Goal: Information Seeking & Learning: Check status

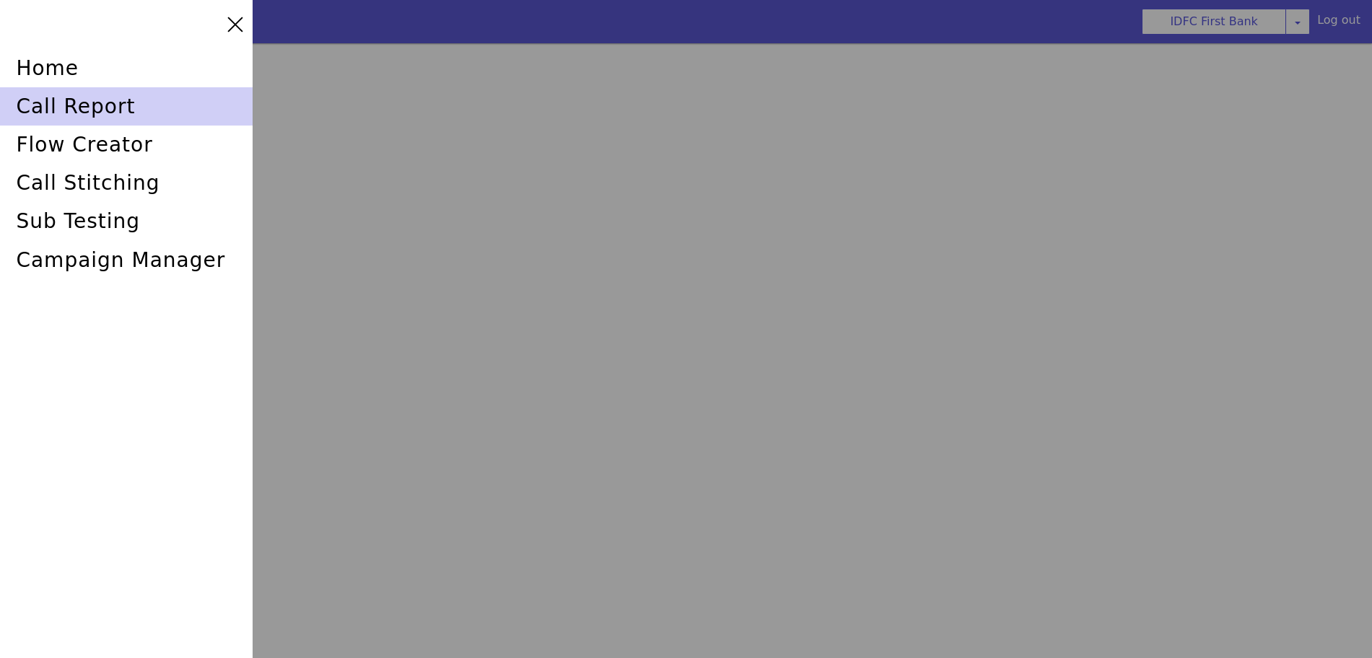
click at [45, 102] on div "call report" at bounding box center [132, 91] width 253 height 45
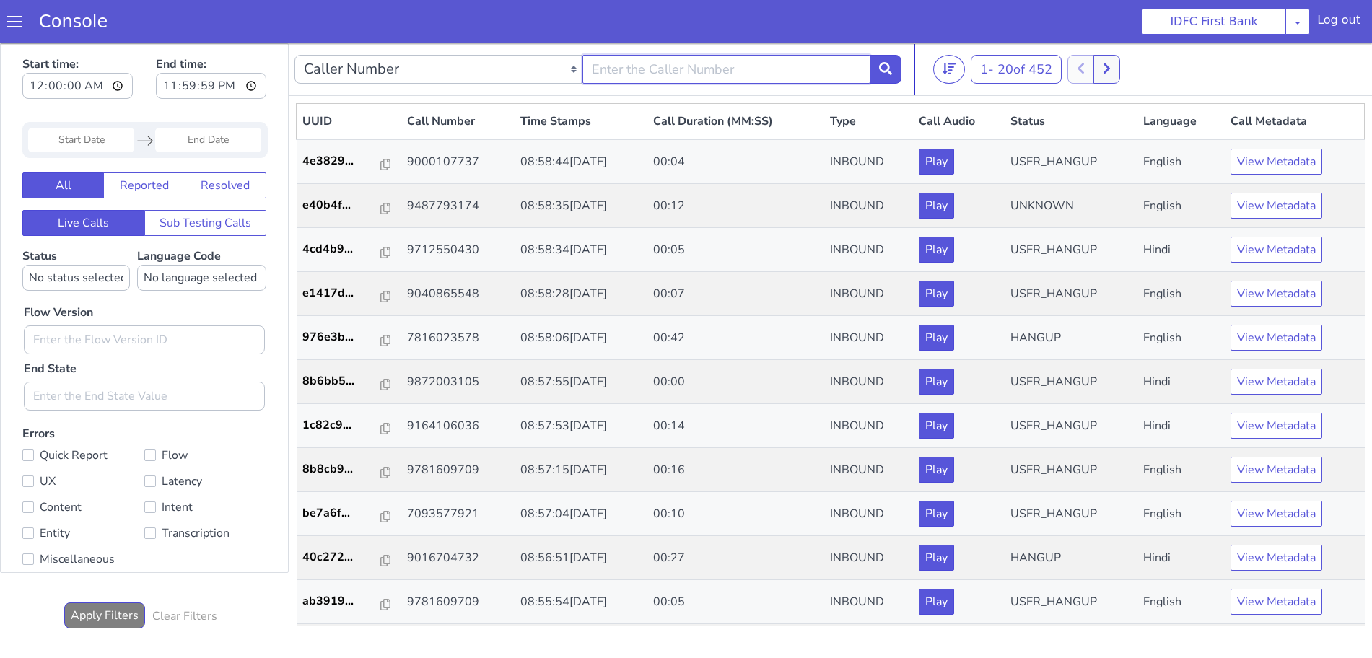
click at [709, 62] on input "text" at bounding box center [726, 69] width 288 height 29
type input "6352248031"
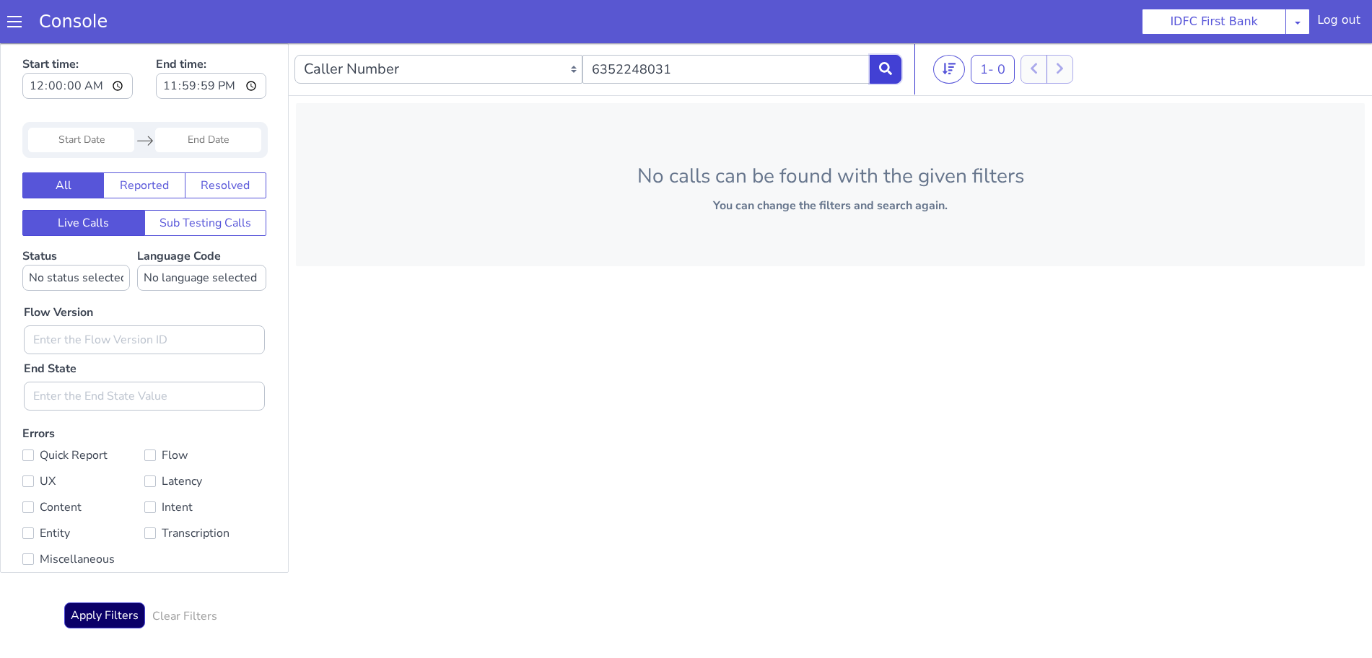
click at [893, 69] on button at bounding box center [886, 69] width 32 height 29
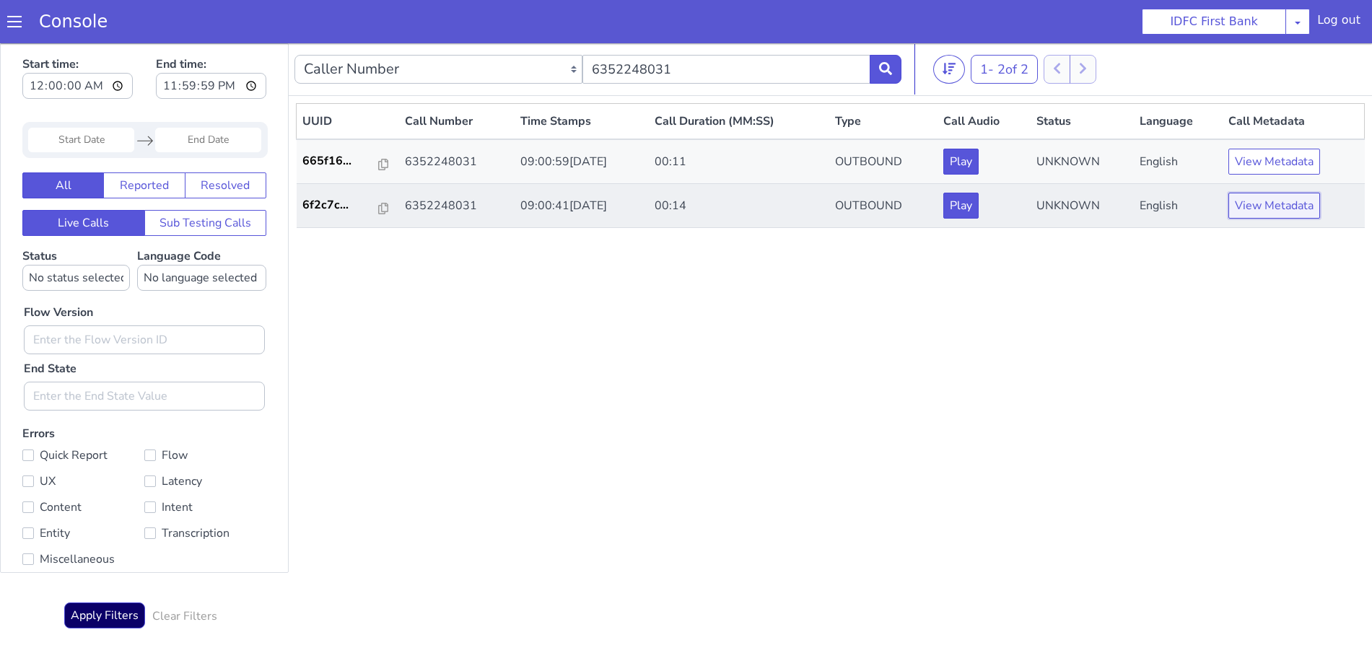
click at [1278, 206] on button "View Metadata" at bounding box center [1274, 206] width 92 height 26
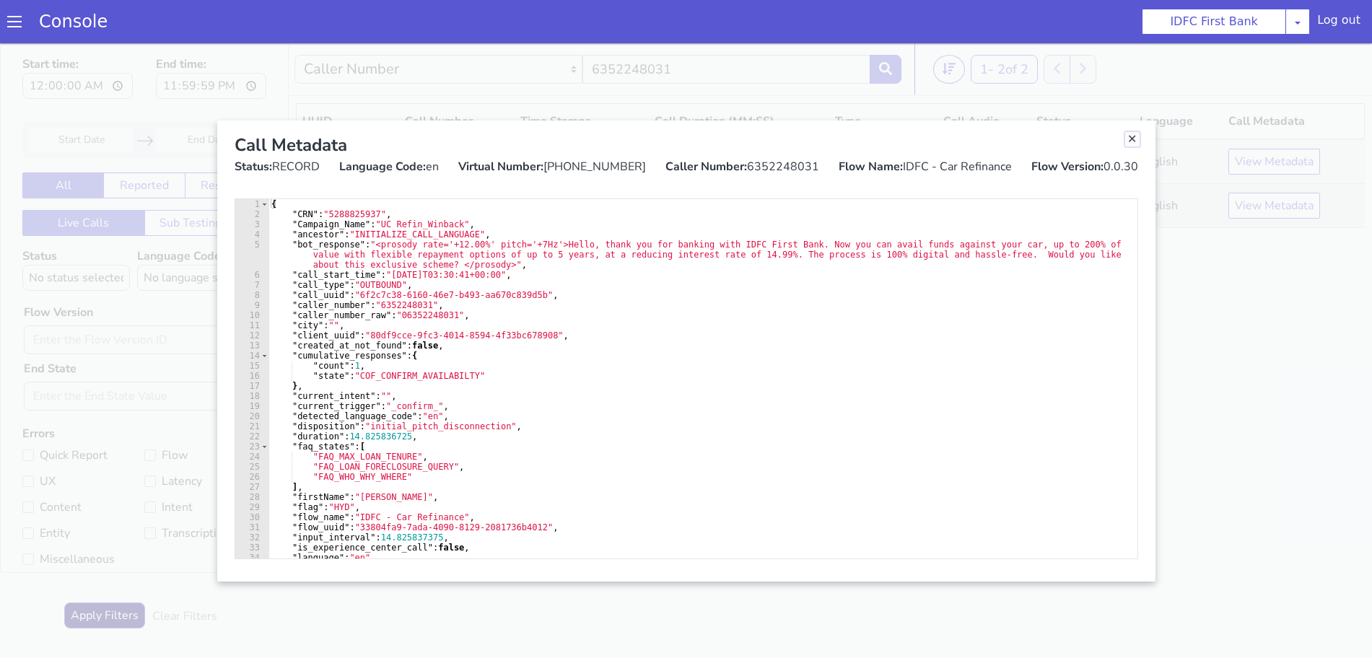
click at [1135, 141] on link "Close" at bounding box center [1132, 139] width 14 height 14
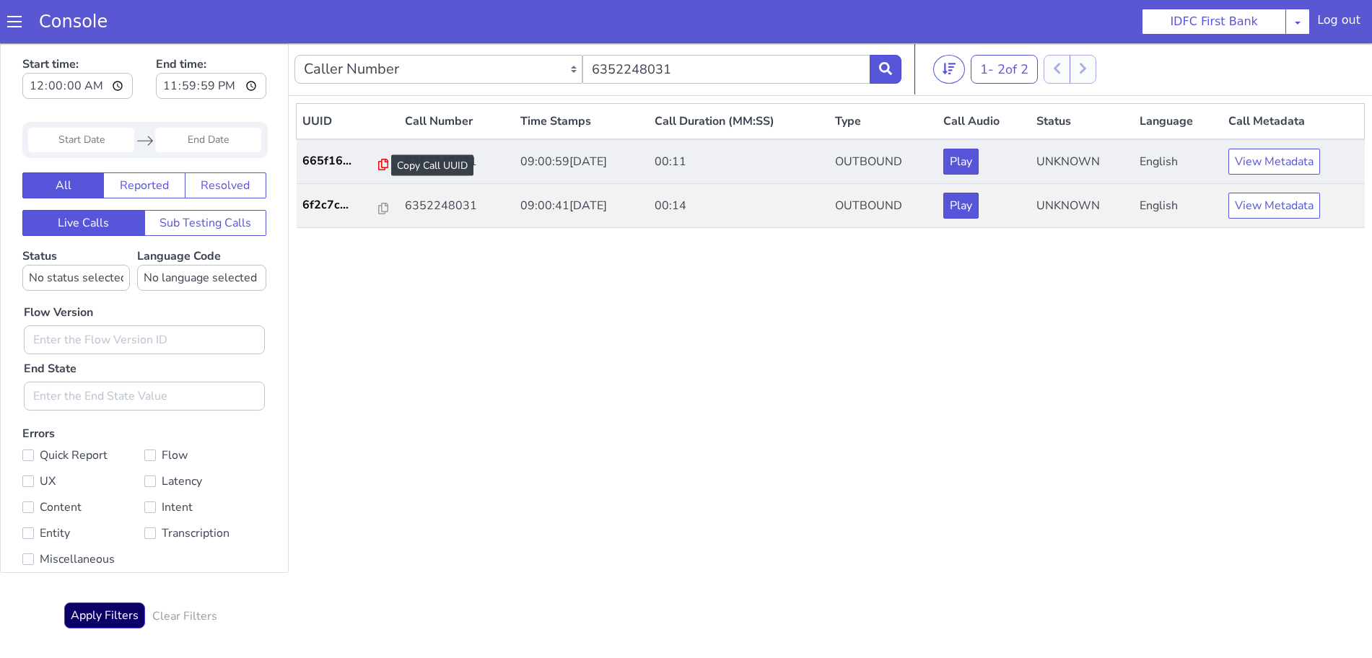
click at [378, 160] on icon at bounding box center [383, 165] width 10 height 12
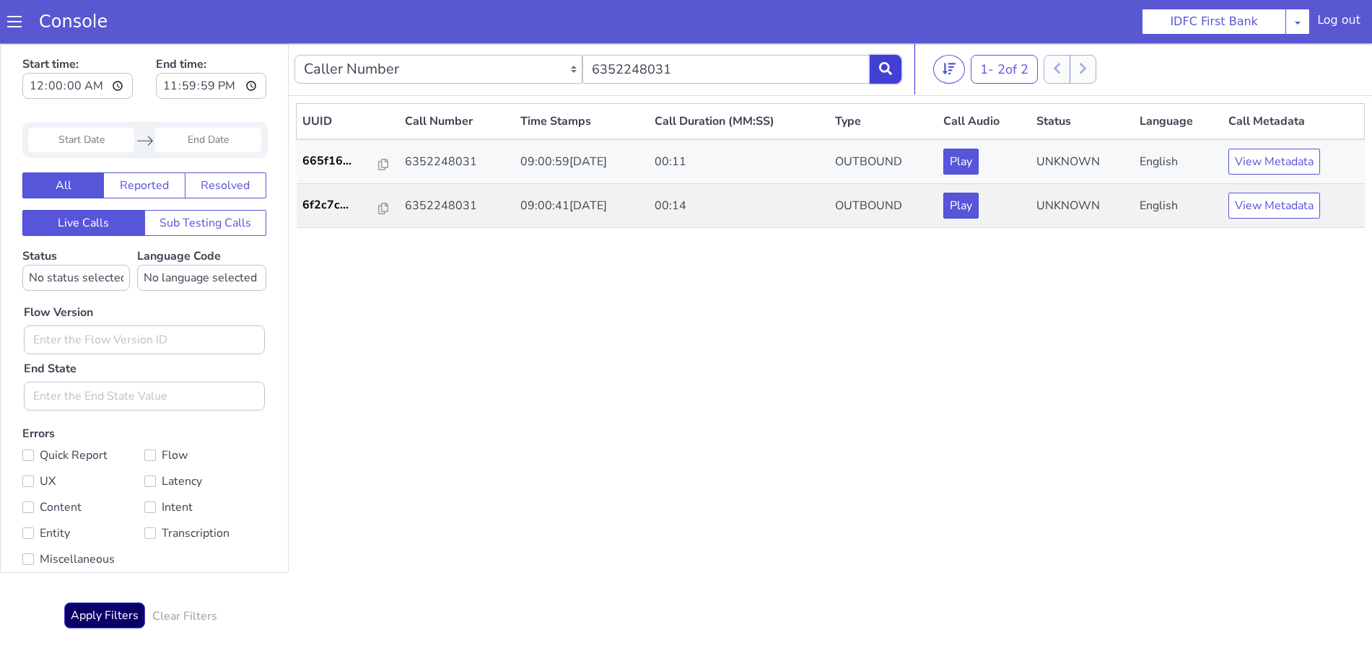
click at [887, 68] on icon at bounding box center [885, 68] width 13 height 13
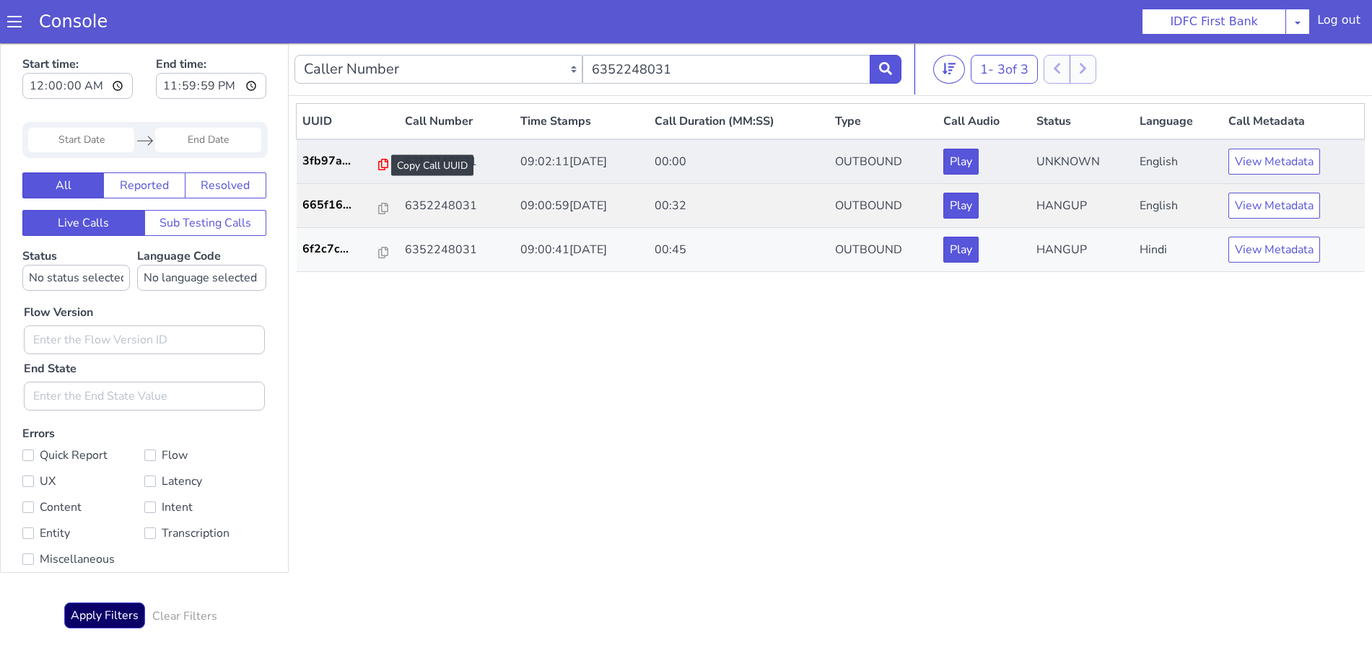
click at [378, 159] on icon at bounding box center [383, 165] width 10 height 12
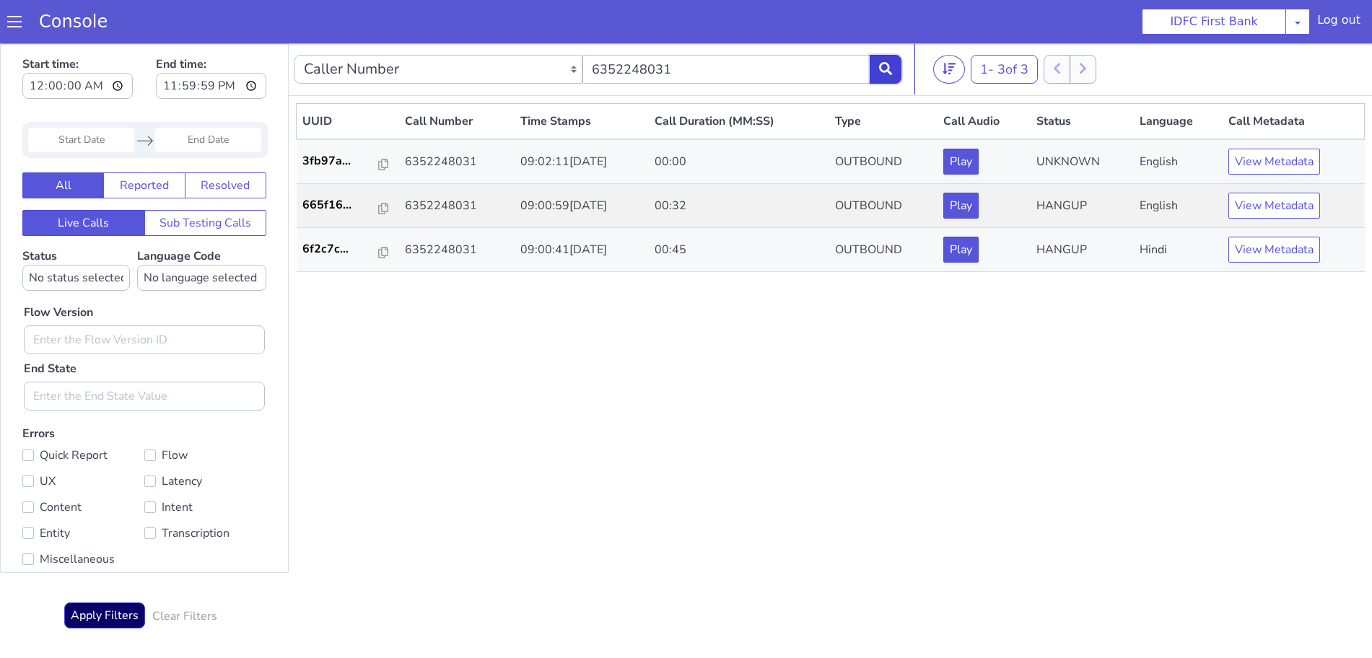
click at [890, 64] on icon at bounding box center [885, 68] width 13 height 13
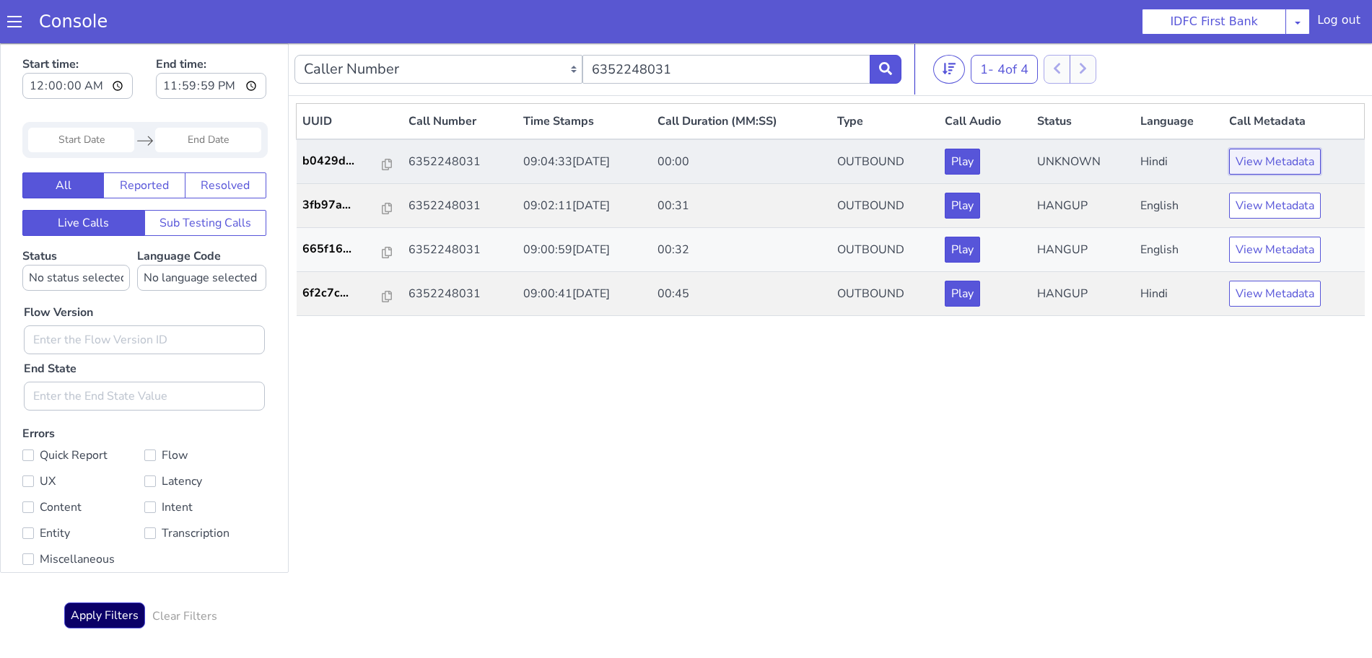
click at [1265, 157] on button "View Metadata" at bounding box center [1275, 162] width 92 height 26
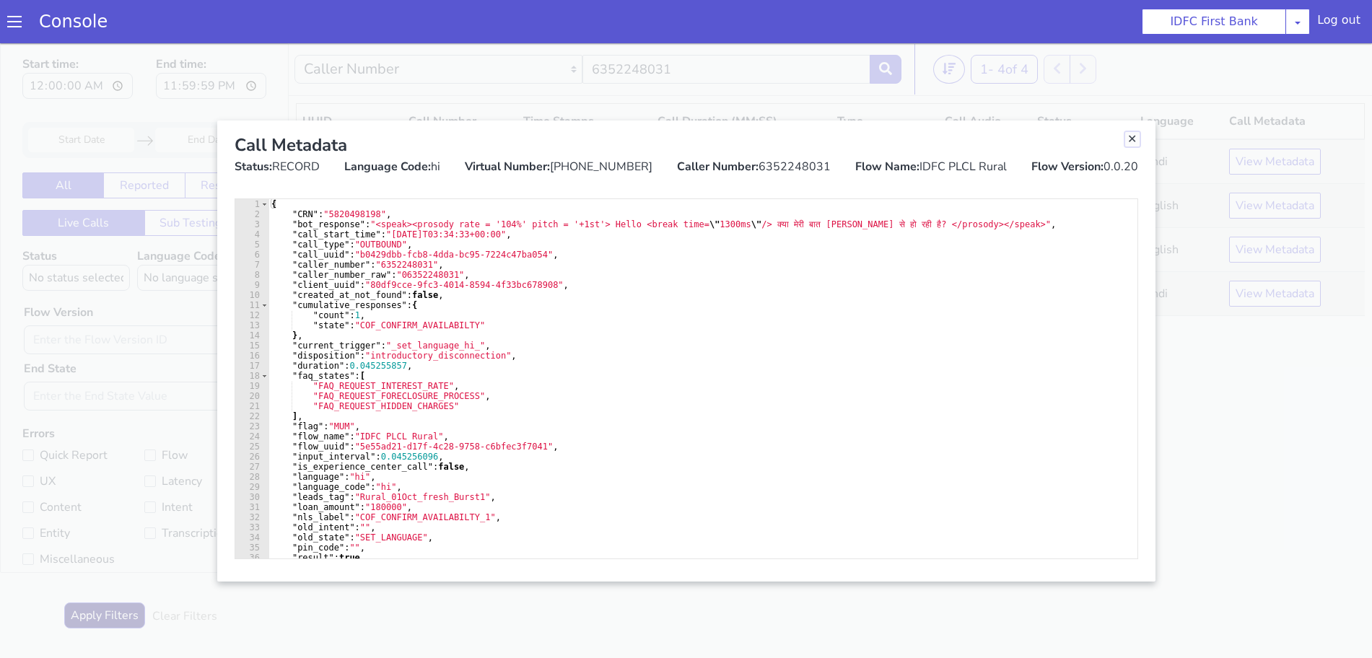
click at [1136, 138] on link "Close" at bounding box center [1132, 139] width 14 height 14
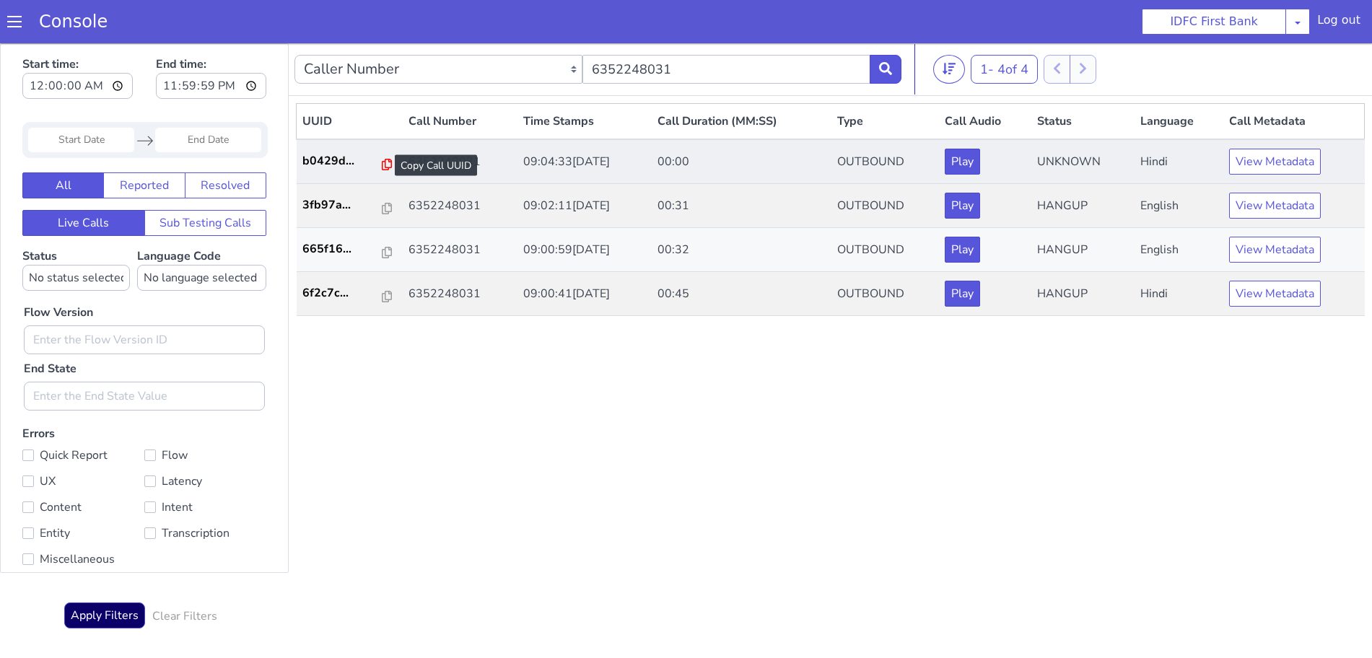
drag, startPoint x: 382, startPoint y: 159, endPoint x: 385, endPoint y: 167, distance: 8.4
click at [382, 159] on icon at bounding box center [387, 165] width 10 height 12
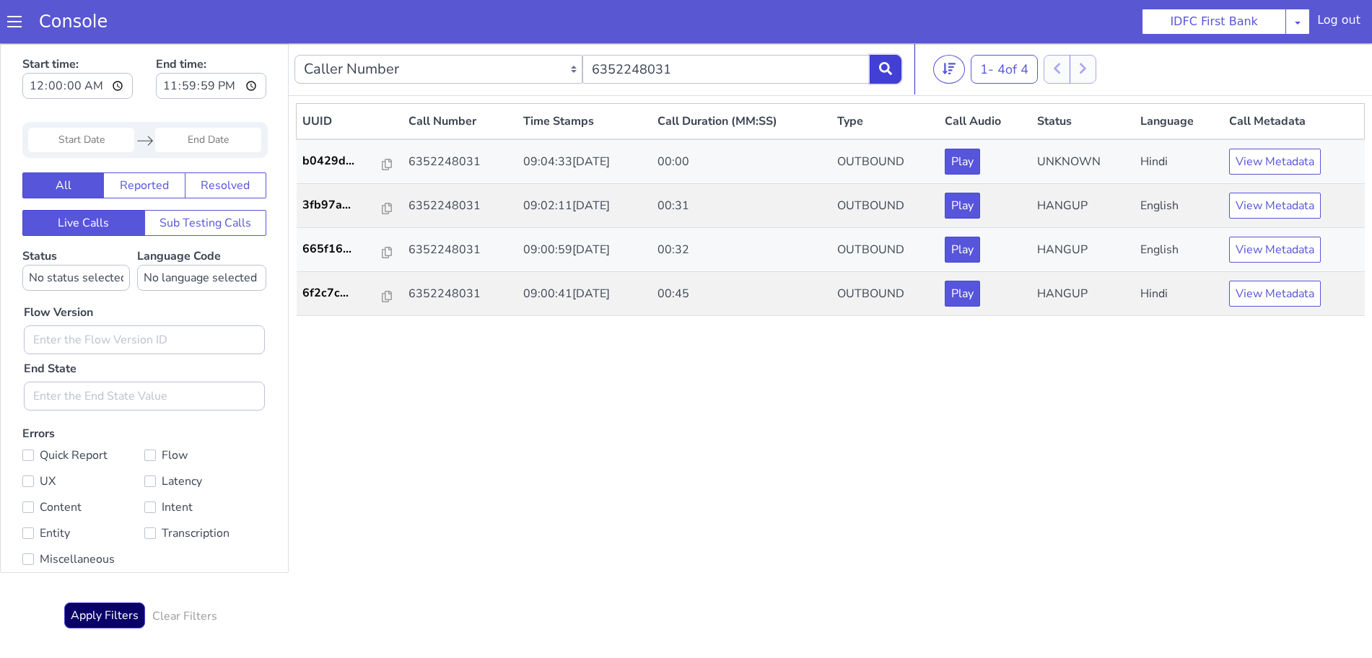
click at [885, 74] on icon at bounding box center [885, 68] width 13 height 13
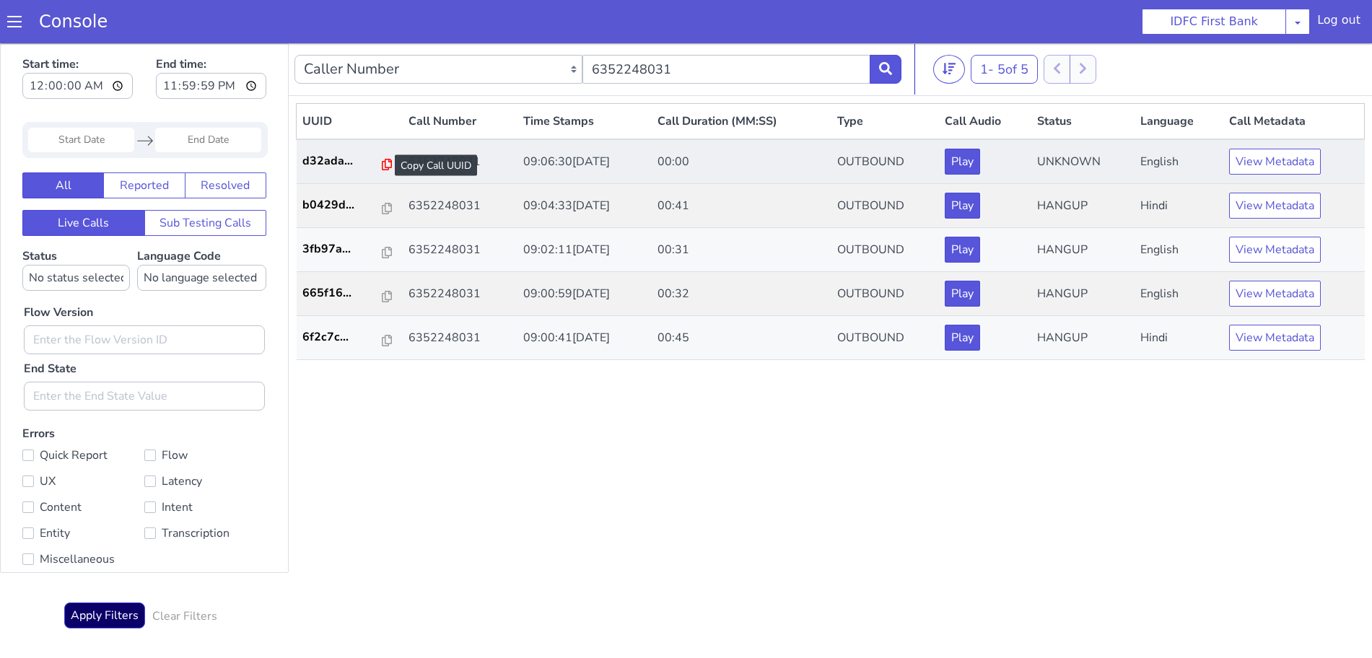
click at [382, 167] on icon at bounding box center [387, 165] width 10 height 12
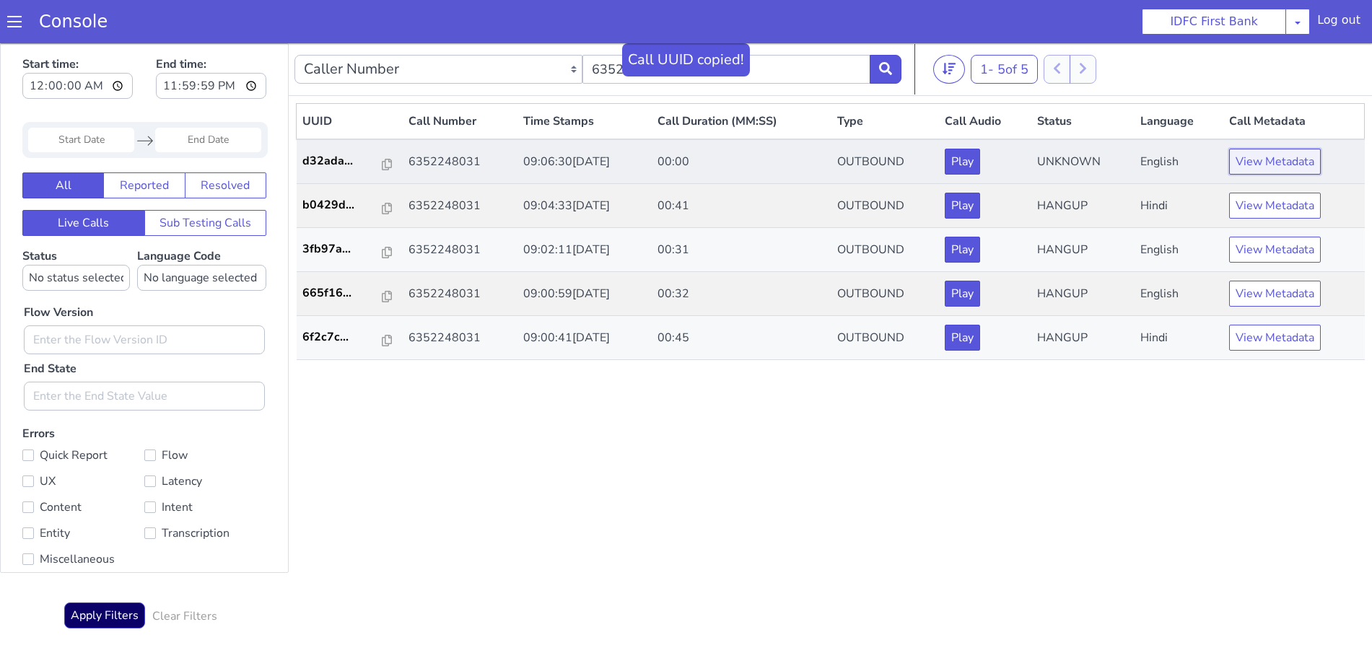
click at [1294, 154] on button "View Metadata" at bounding box center [1275, 162] width 92 height 26
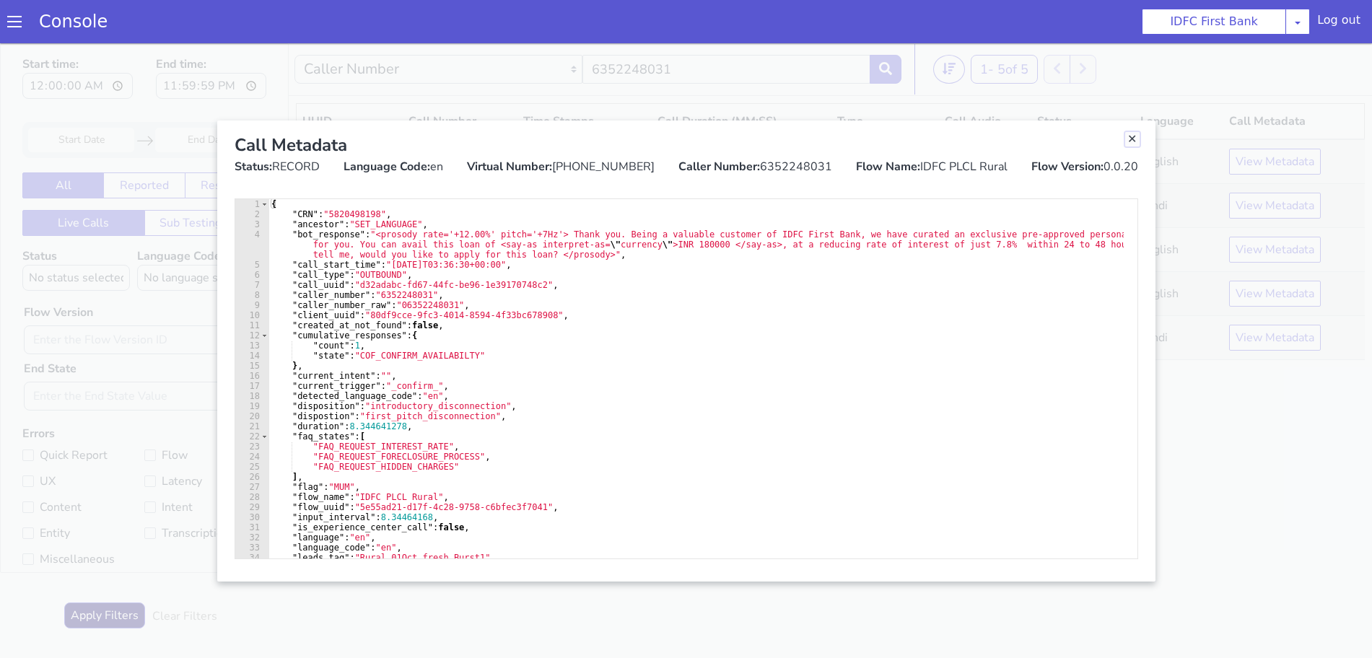
click at [1130, 138] on link "Close" at bounding box center [1132, 139] width 14 height 14
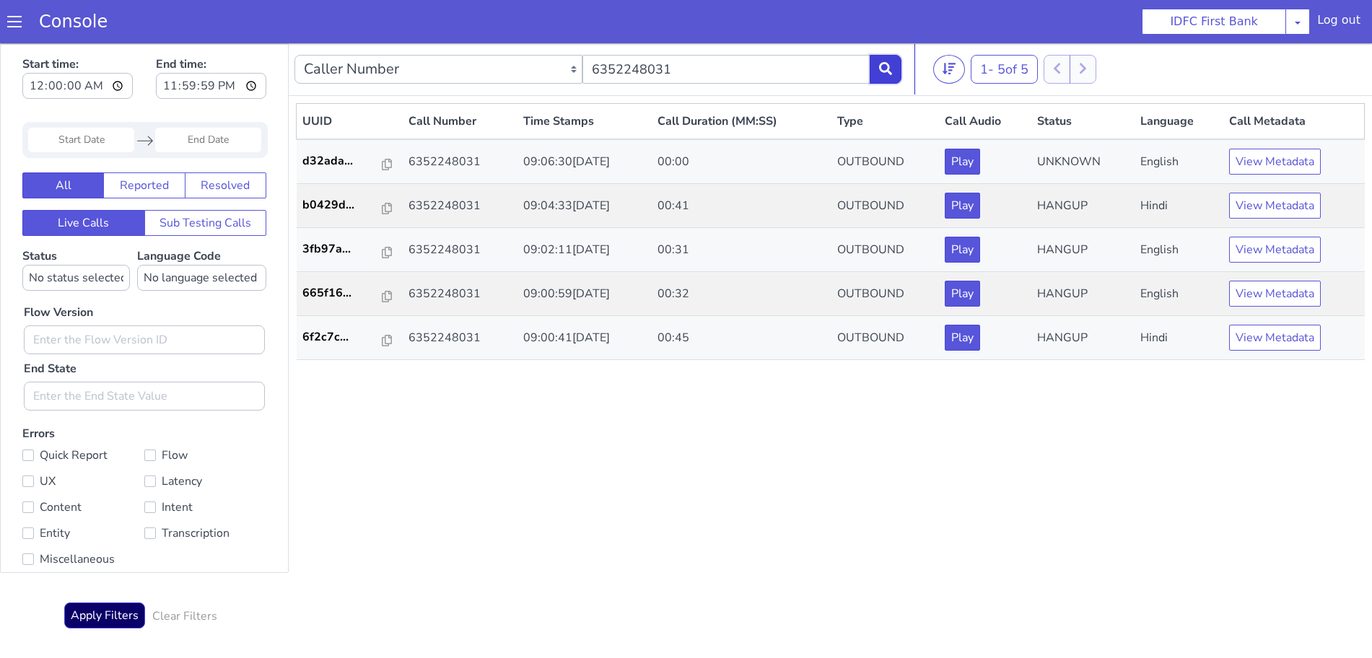
click at [884, 62] on icon at bounding box center [885, 68] width 13 height 13
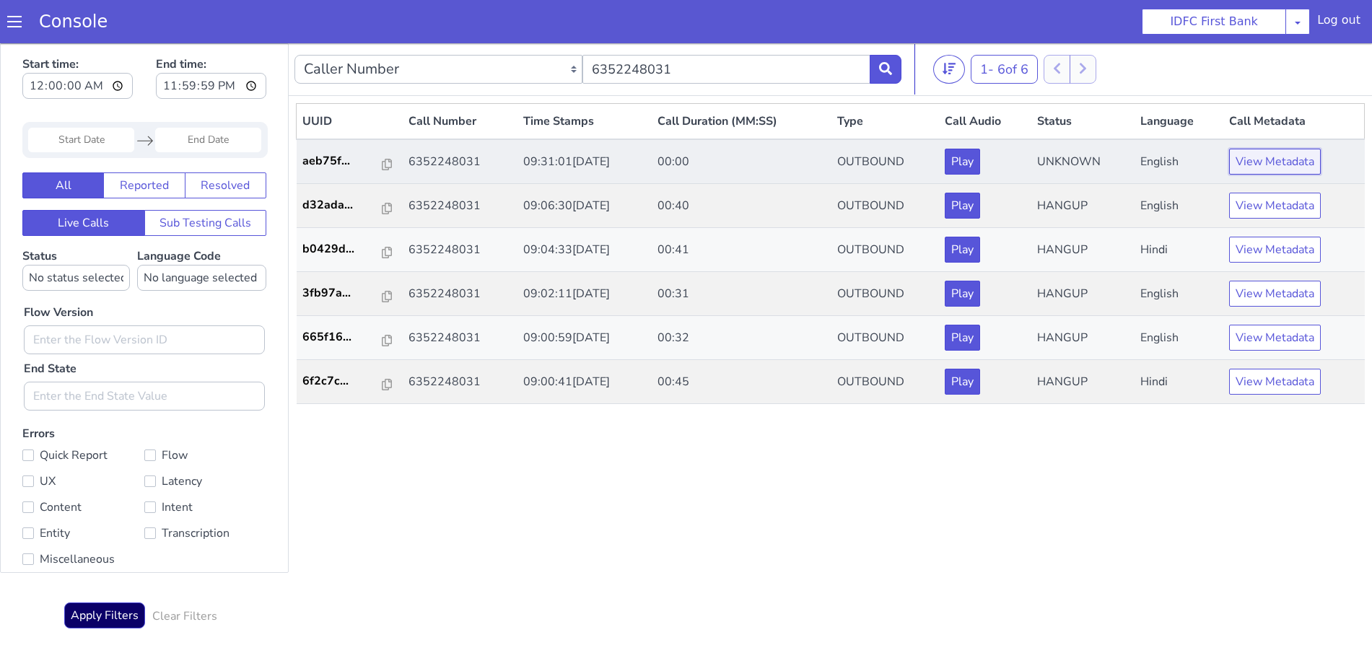
click at [1269, 161] on button "View Metadata" at bounding box center [1275, 162] width 92 height 26
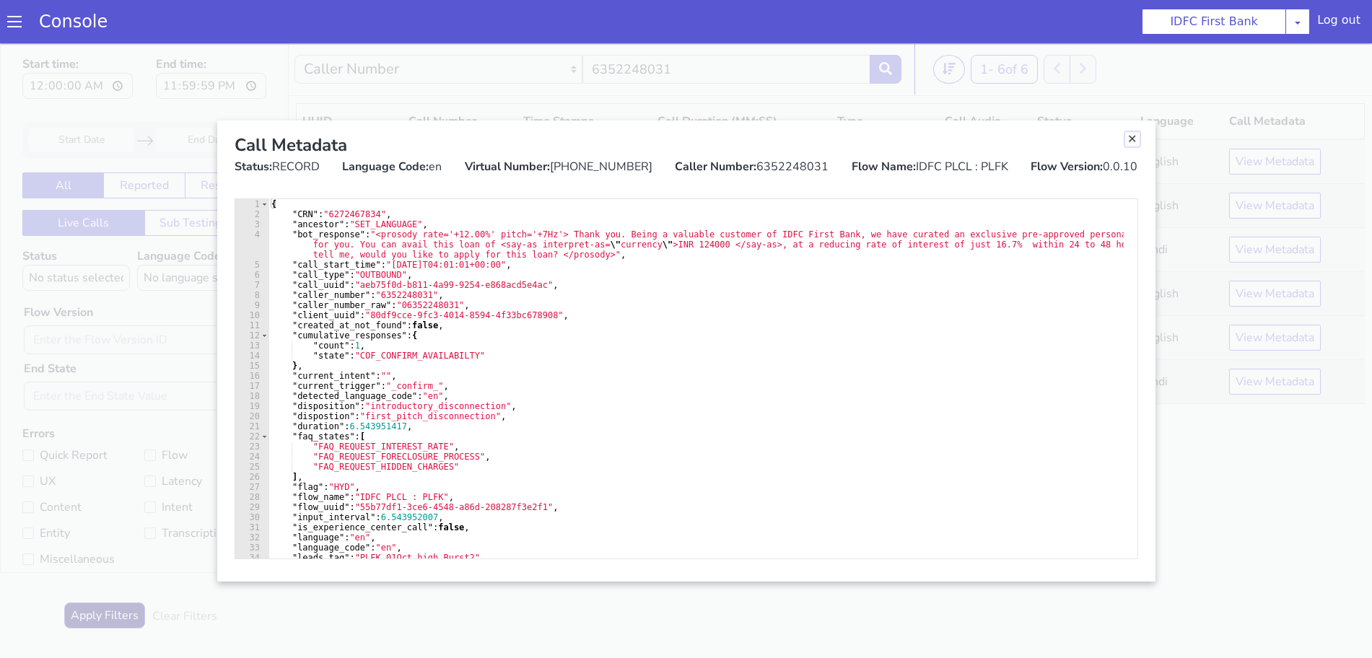
click at [1127, 137] on link "Close" at bounding box center [1132, 139] width 14 height 14
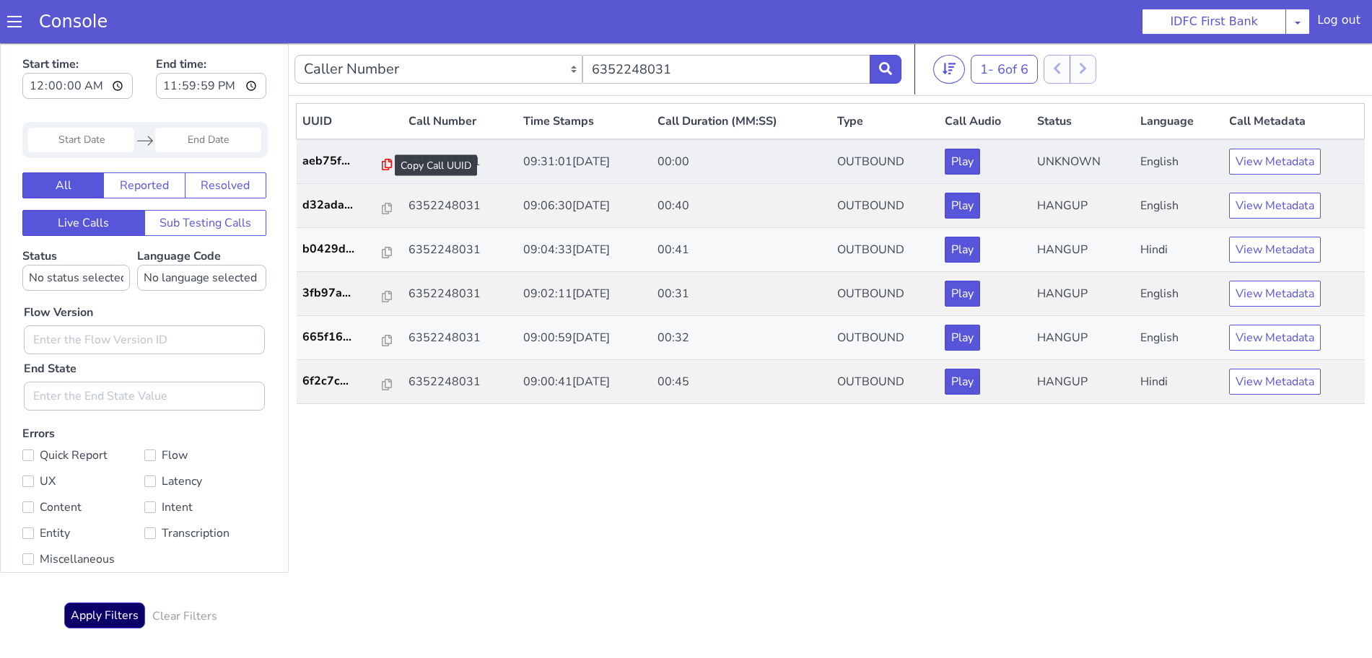
click at [382, 165] on icon at bounding box center [387, 165] width 10 height 12
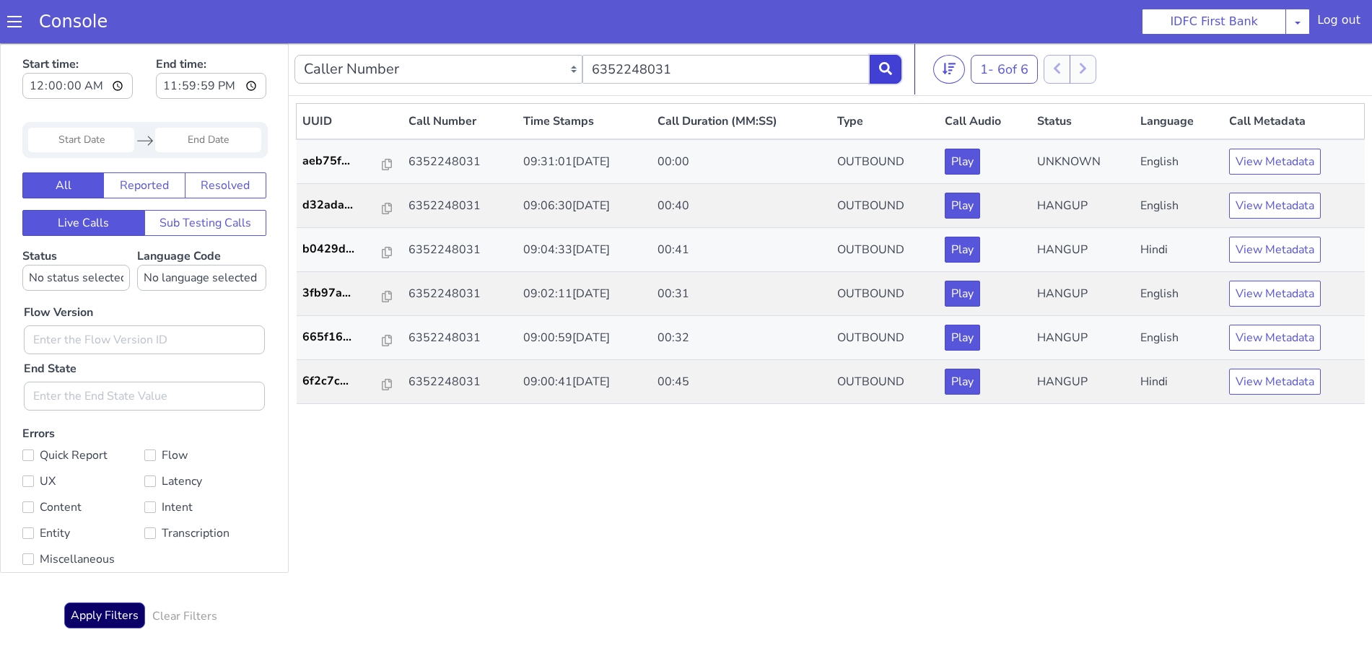
drag, startPoint x: 888, startPoint y: 56, endPoint x: 899, endPoint y: 81, distance: 27.5
click at [888, 55] on button at bounding box center [886, 69] width 32 height 29
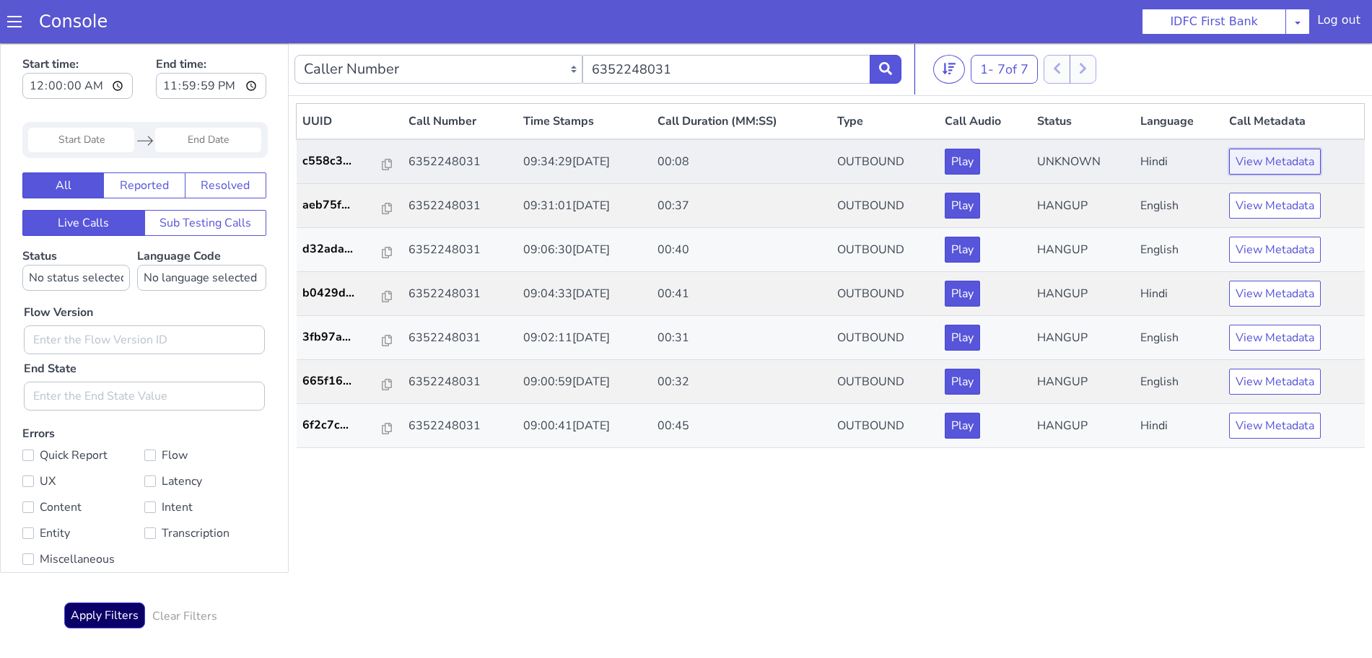
click at [1278, 157] on button "View Metadata" at bounding box center [1275, 162] width 92 height 26
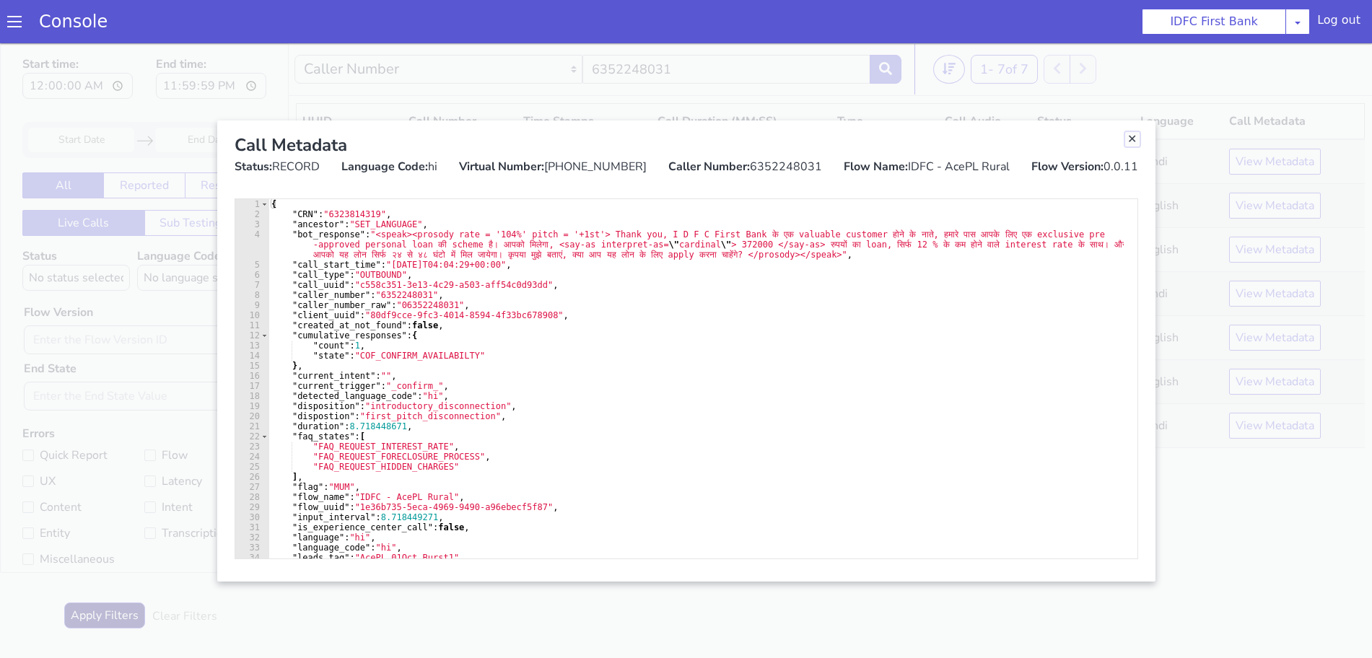
click at [1133, 137] on link "Close" at bounding box center [1132, 139] width 14 height 14
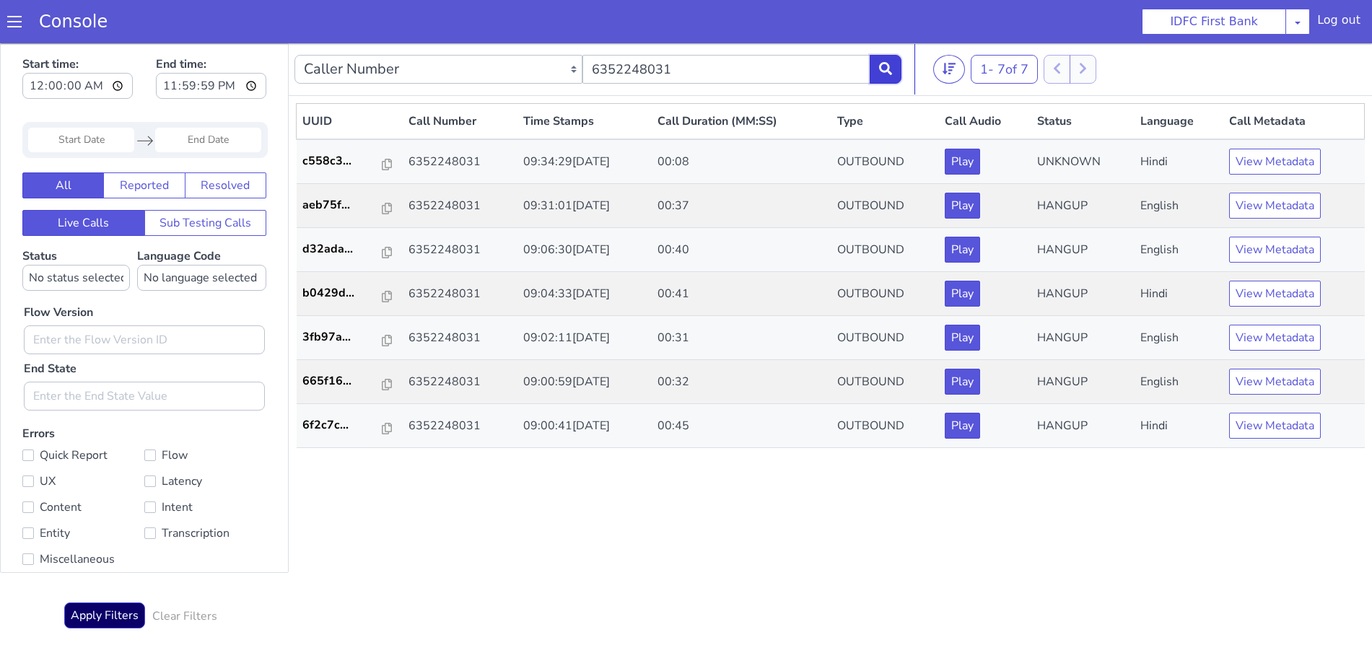
click at [887, 64] on icon at bounding box center [885, 68] width 13 height 13
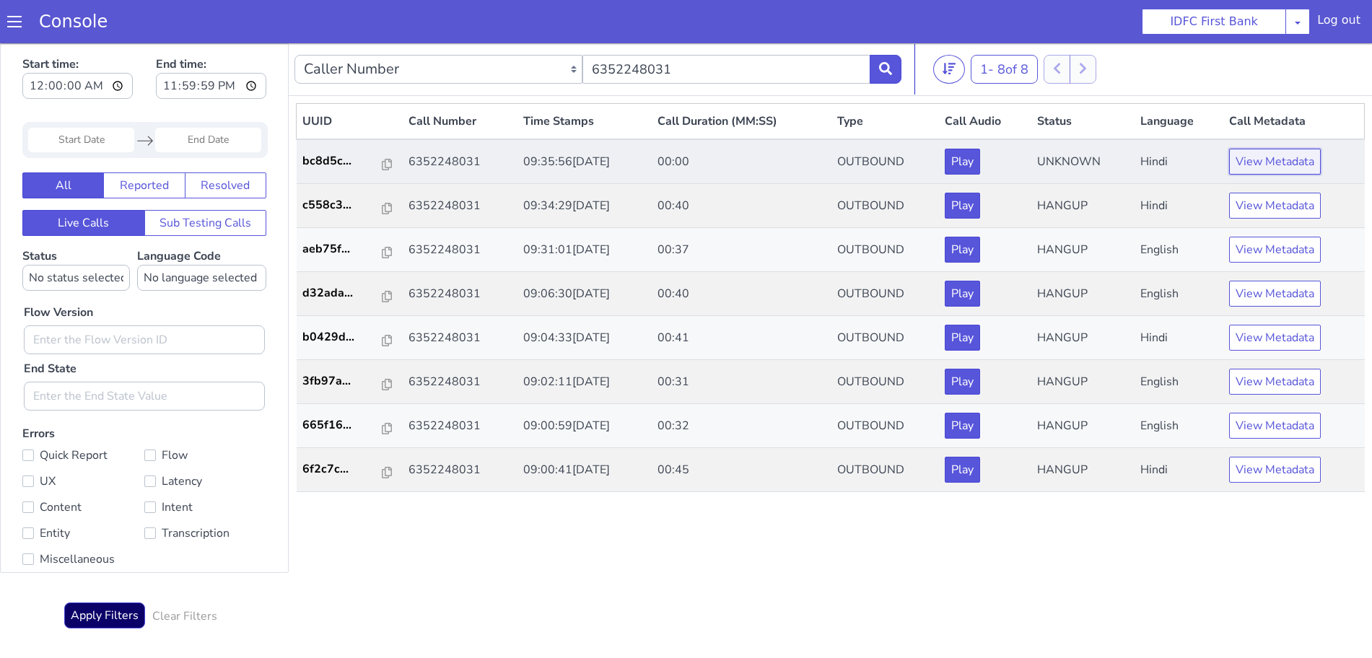
click at [1281, 163] on button "View Metadata" at bounding box center [1275, 162] width 92 height 26
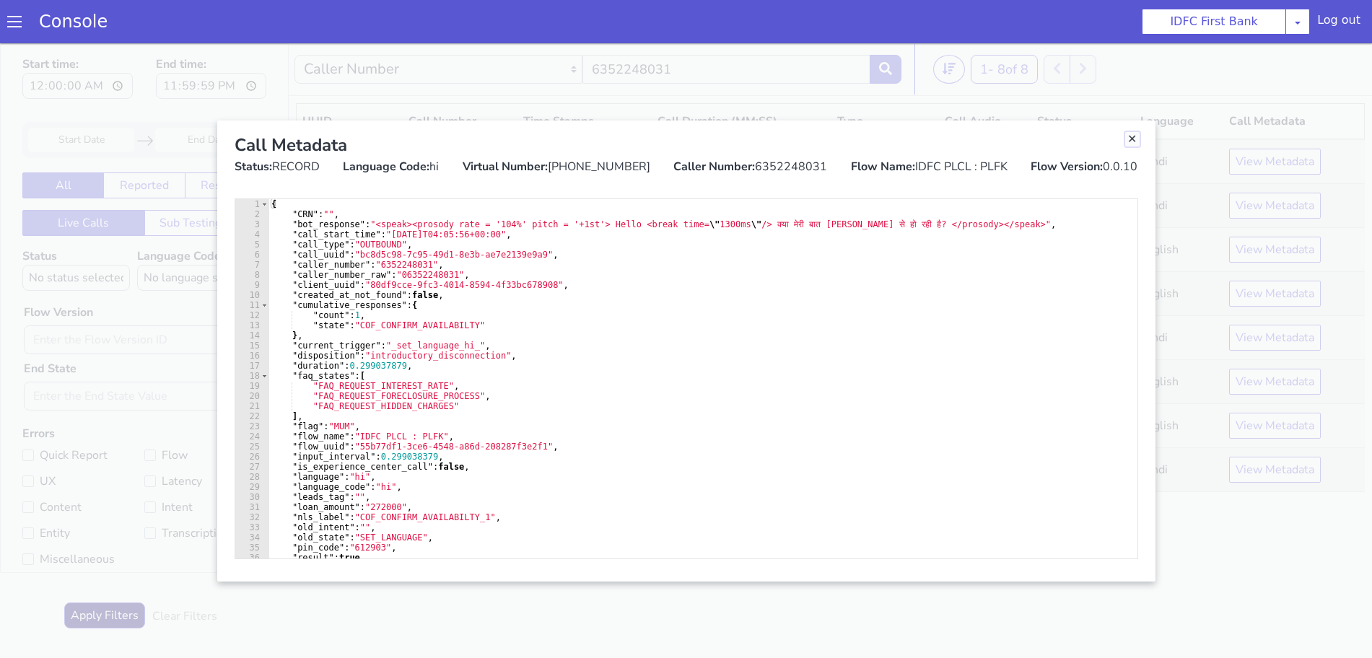
click at [1131, 136] on link "Close" at bounding box center [1132, 139] width 14 height 14
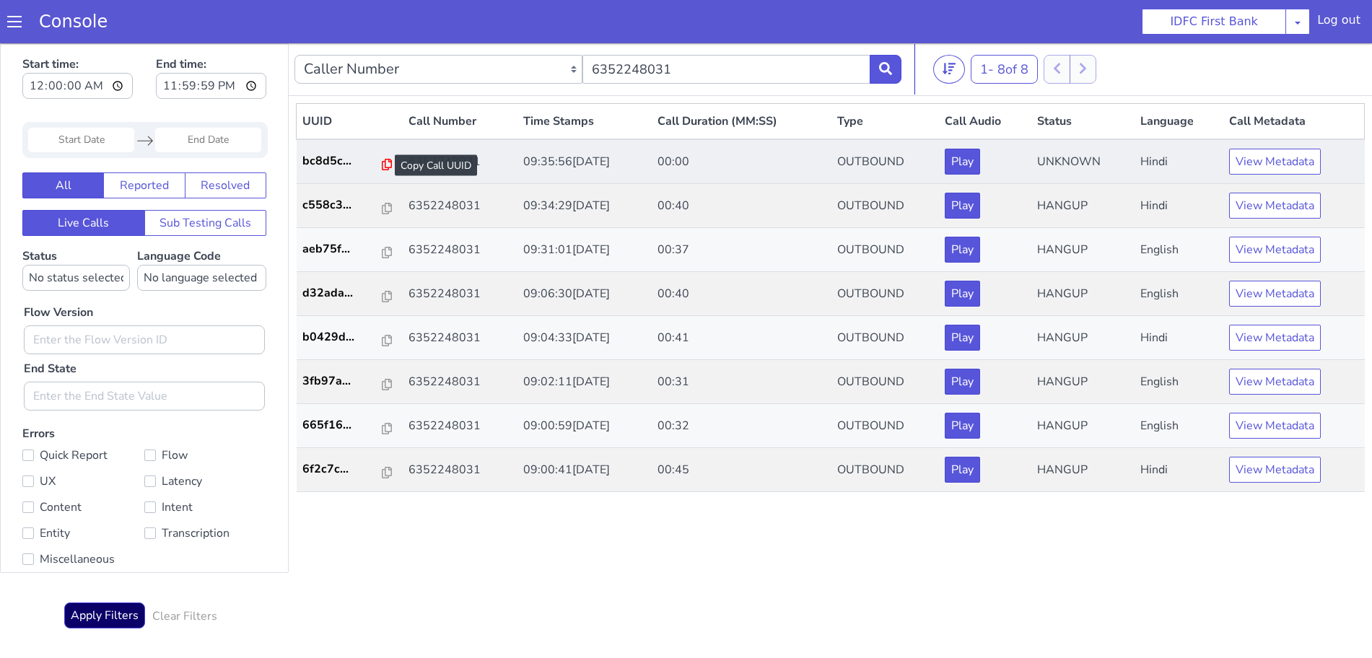
click at [382, 162] on icon at bounding box center [387, 165] width 10 height 12
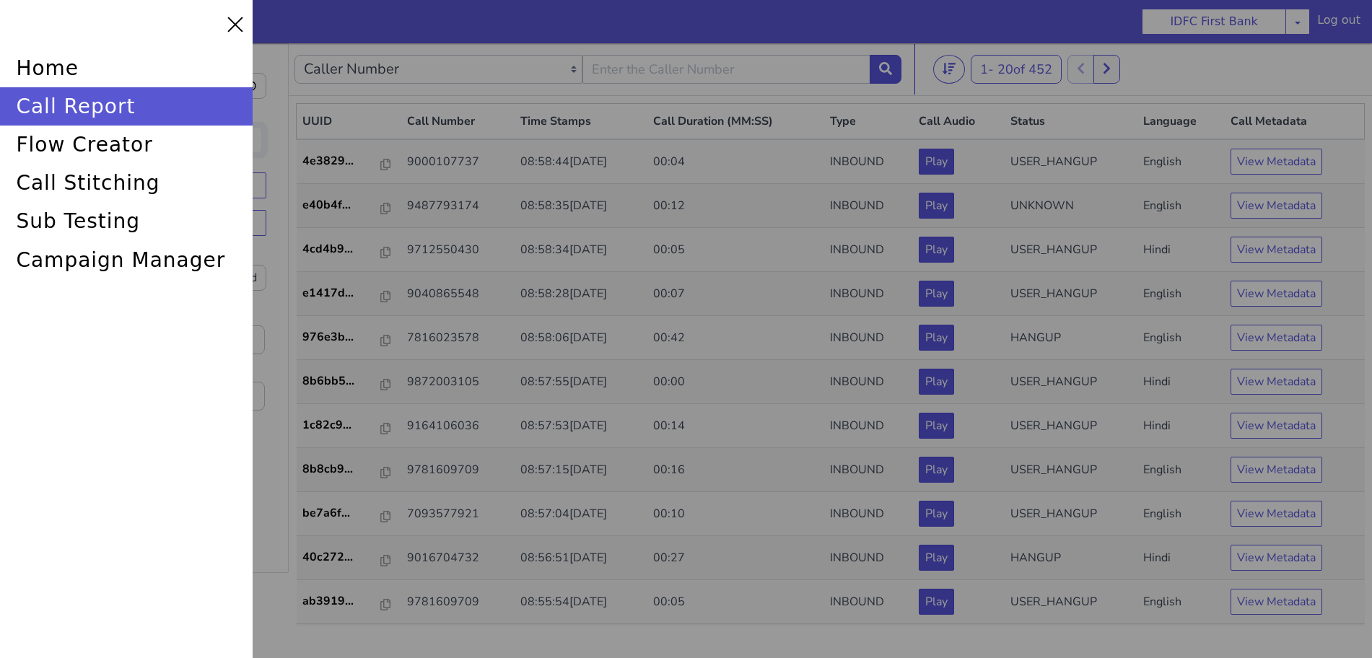
click at [137, 105] on div "call report" at bounding box center [126, 106] width 253 height 38
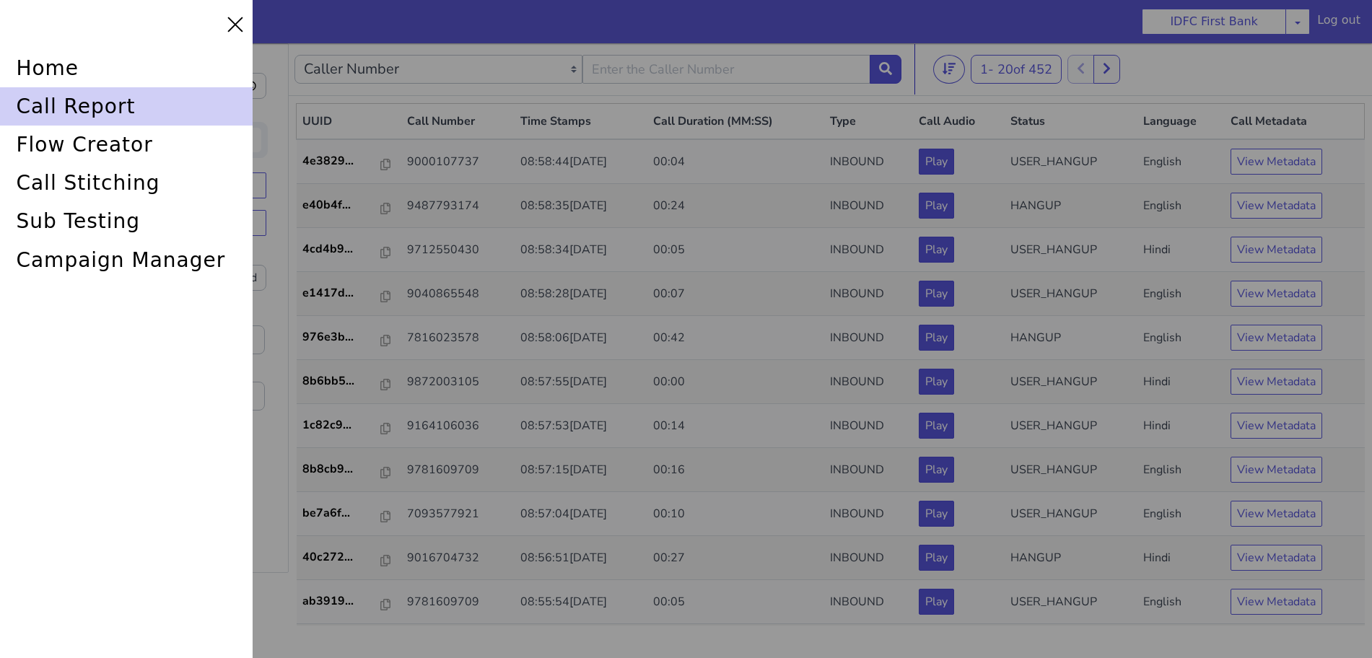
click at [100, 100] on div "call report" at bounding box center [126, 106] width 253 height 38
click at [76, 105] on div "call report" at bounding box center [126, 106] width 253 height 38
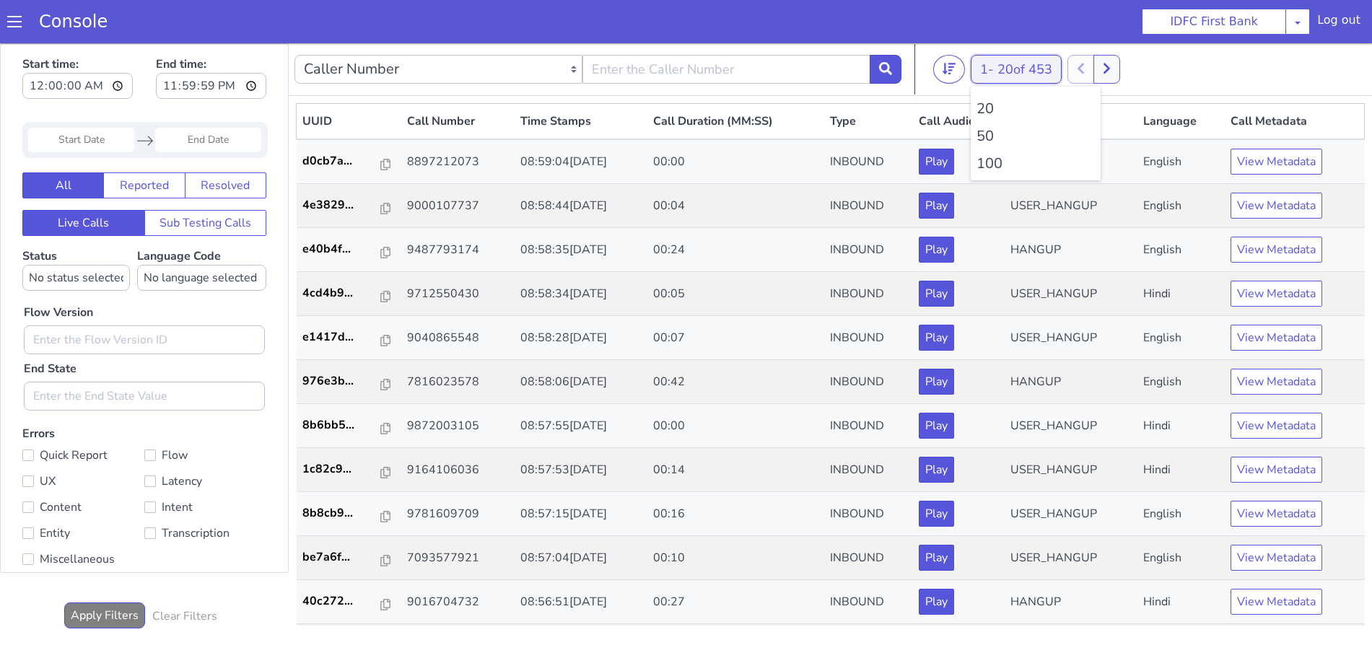
click at [996, 72] on button "1 - 20 of 453" at bounding box center [1016, 69] width 91 height 29
drag, startPoint x: 1002, startPoint y: 156, endPoint x: 991, endPoint y: 165, distance: 13.9
click at [994, 163] on li "100" at bounding box center [1035, 164] width 118 height 22
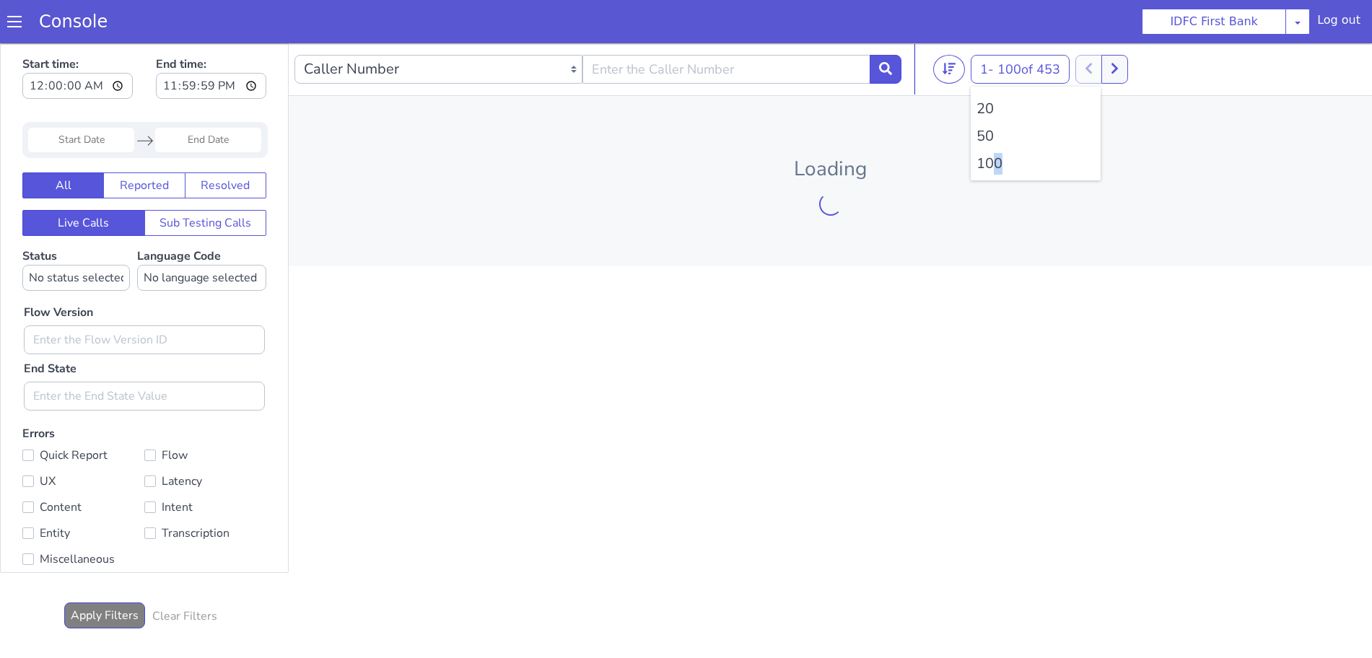
click at [991, 165] on li "100" at bounding box center [1035, 164] width 118 height 22
